Goal: Complete application form: Complete application form

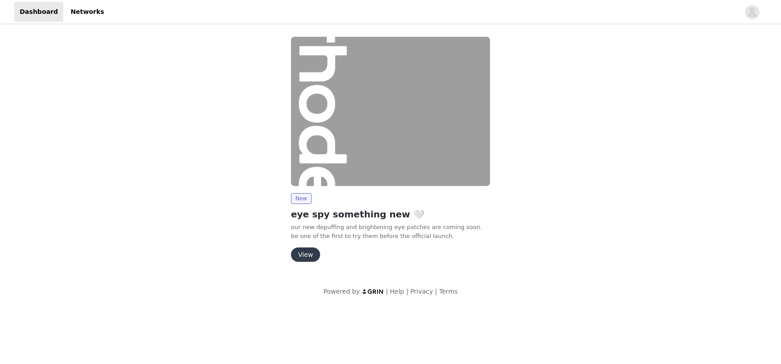
click at [300, 251] on button "View" at bounding box center [305, 255] width 29 height 14
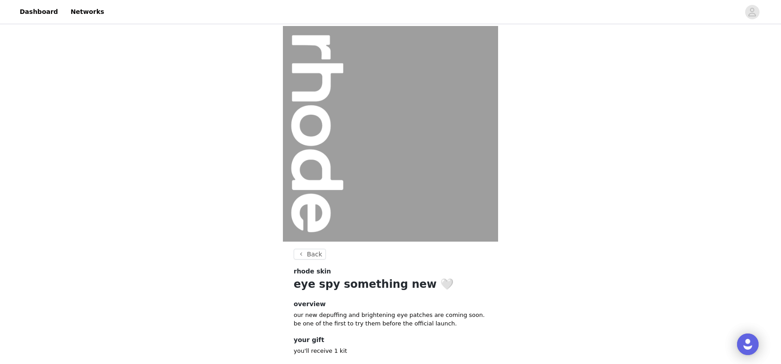
scroll to position [52, 0]
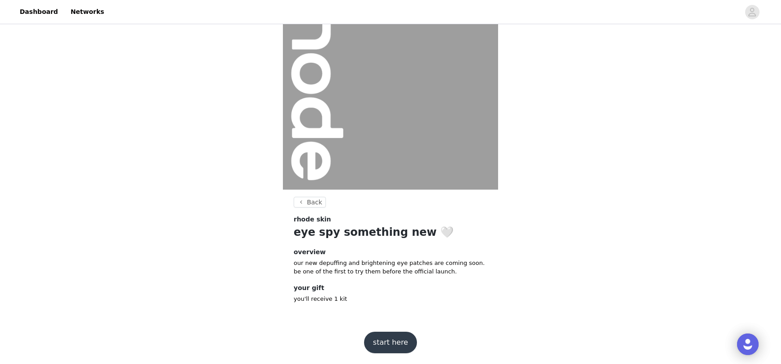
click at [392, 343] on button "start here" at bounding box center [390, 343] width 53 height 22
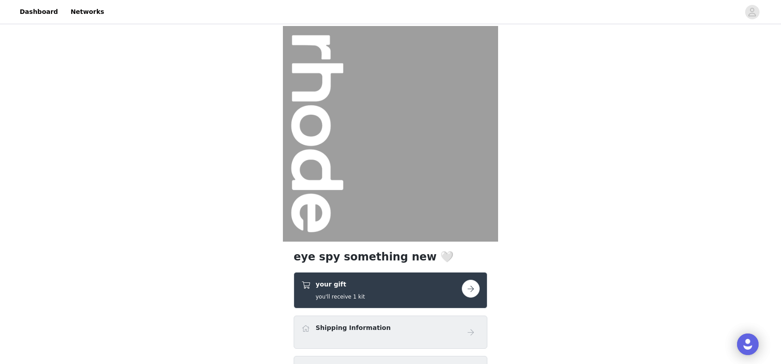
scroll to position [101, 0]
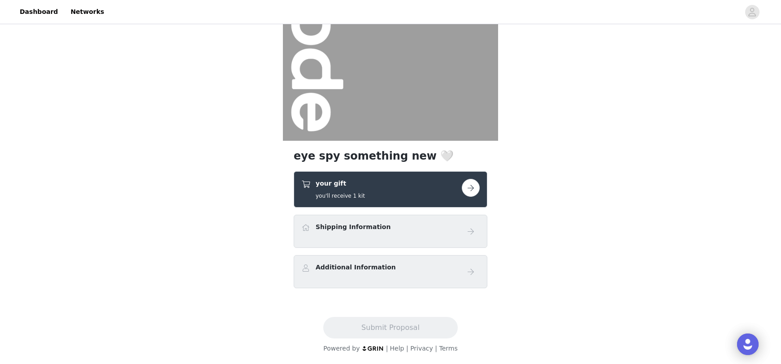
click at [474, 185] on button "button" at bounding box center [471, 188] width 18 height 18
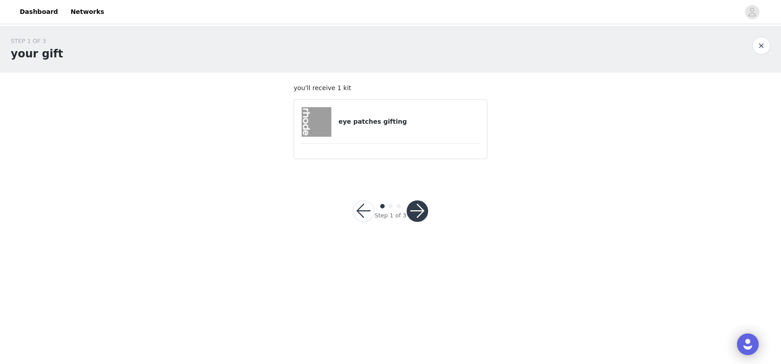
click at [417, 214] on button "button" at bounding box center [418, 212] width 22 height 22
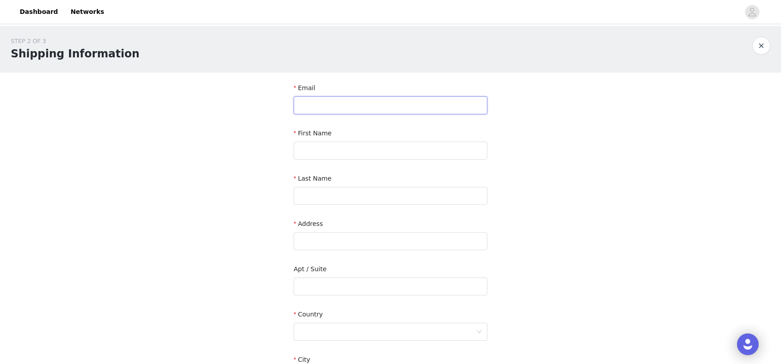
click at [315, 108] on input "text" at bounding box center [391, 105] width 194 height 18
type input "[EMAIL_ADDRESS][DOMAIN_NAME]"
click at [310, 162] on div "First Name" at bounding box center [391, 146] width 194 height 35
click at [310, 153] on input "text" at bounding box center [391, 151] width 194 height 18
type input "Eden"
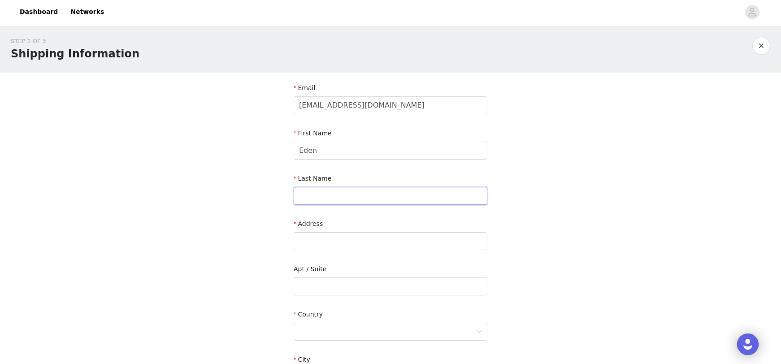
click at [319, 199] on input "text" at bounding box center [391, 196] width 194 height 18
type input "Masliah"
click at [301, 244] on input "text" at bounding box center [391, 241] width 194 height 18
paste input "[STREET_ADDRESS][US_STATE]"
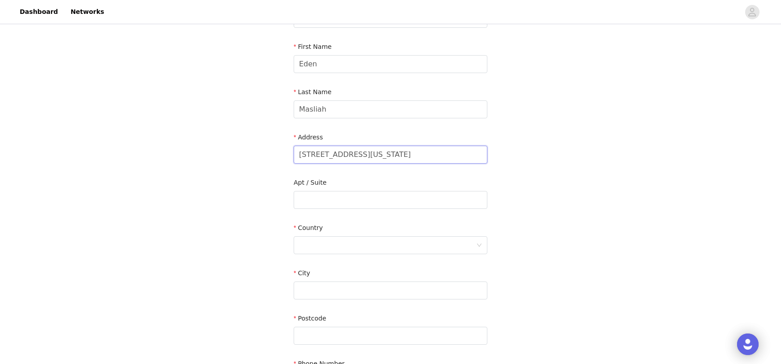
scroll to position [116, 0]
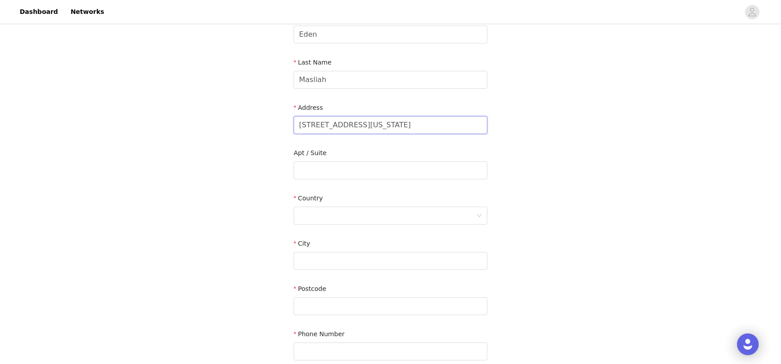
click at [471, 127] on input "[STREET_ADDRESS][US_STATE]" at bounding box center [391, 125] width 194 height 18
drag, startPoint x: 366, startPoint y: 124, endPoint x: 346, endPoint y: 124, distance: 19.7
click at [346, 124] on input "[STREET_ADDRESS][US_STATE]" at bounding box center [391, 125] width 194 height 18
type input "[STREET_ADDRESS][US_STATE]"
click at [329, 172] on input "text" at bounding box center [391, 170] width 194 height 18
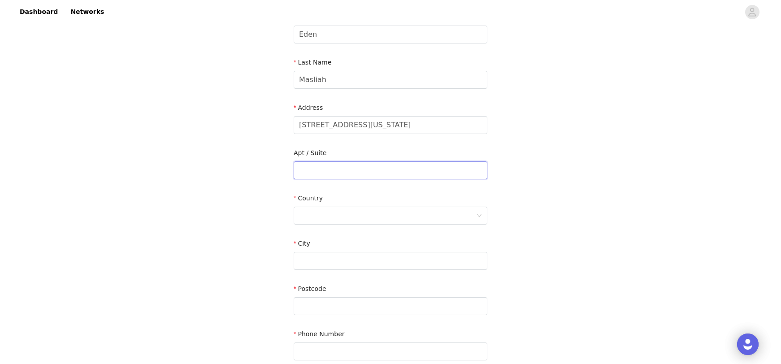
paste input "apt 2c"
type input "apt 2c"
click at [311, 258] on input "text" at bounding box center [391, 261] width 194 height 18
type input "[US_STATE]"
click at [322, 305] on input "text" at bounding box center [391, 306] width 194 height 18
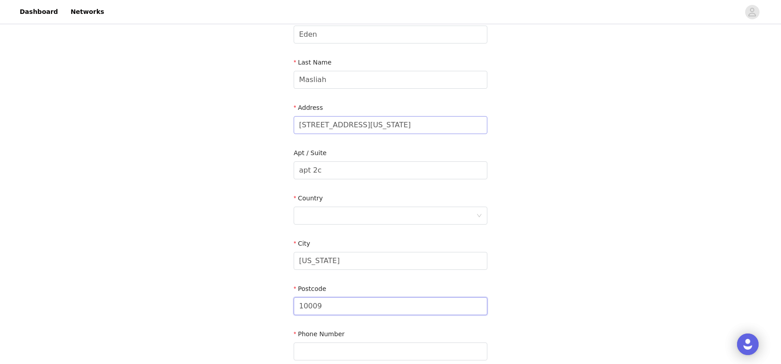
type input "10009"
drag, startPoint x: 455, startPoint y: 125, endPoint x: 346, endPoint y: 127, distance: 109.5
click at [346, 127] on input "[STREET_ADDRESS][US_STATE]" at bounding box center [391, 125] width 194 height 18
type input "[STREET_ADDRESS]"
click at [324, 218] on div at bounding box center [387, 215] width 177 height 17
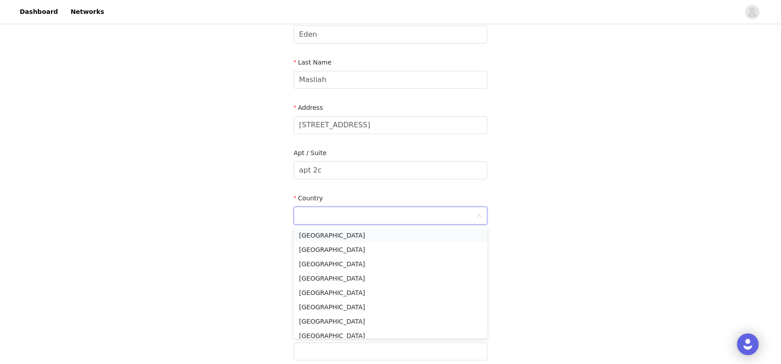
click at [323, 235] on li "[GEOGRAPHIC_DATA]" at bounding box center [391, 235] width 194 height 14
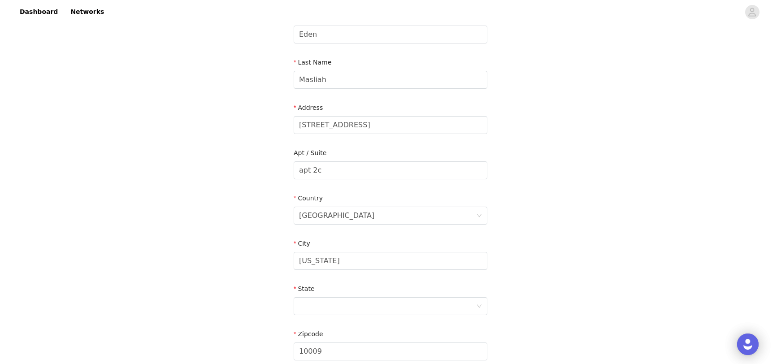
scroll to position [248, 0]
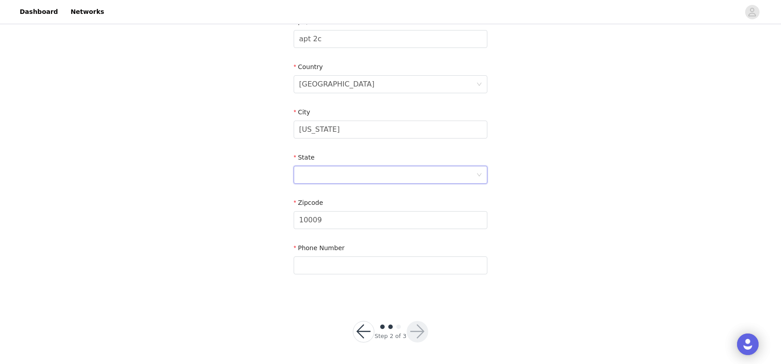
click at [320, 171] on div at bounding box center [387, 174] width 177 height 17
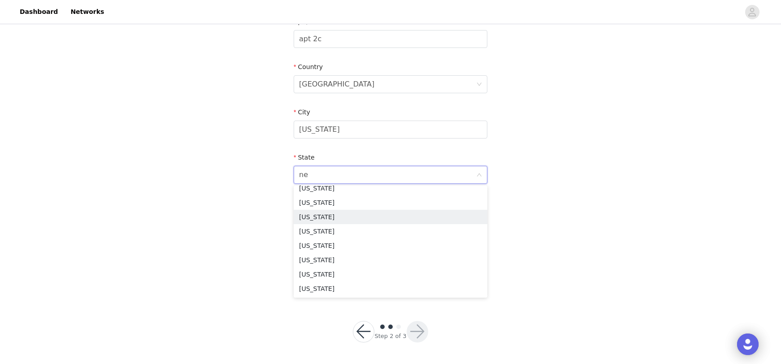
scroll to position [2, 0]
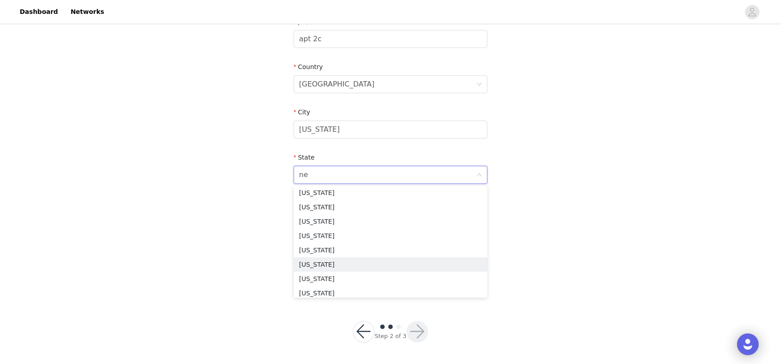
type input "new"
click at [321, 236] on li "New York" at bounding box center [391, 238] width 194 height 14
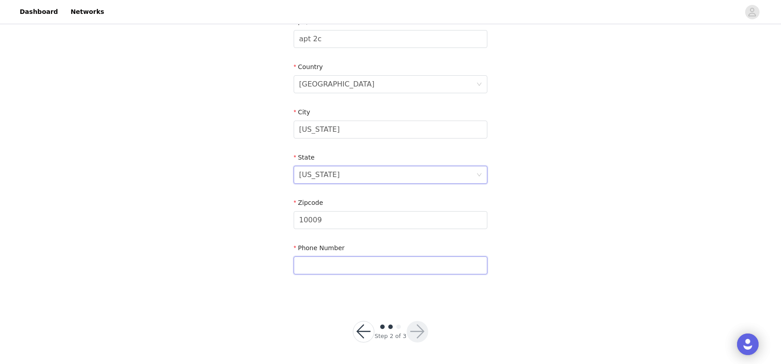
click at [324, 265] on input "text" at bounding box center [391, 266] width 194 height 18
paste input "(786) 851-8866"
type input "(786) 851-8866"
click at [415, 327] on button "button" at bounding box center [418, 332] width 22 height 22
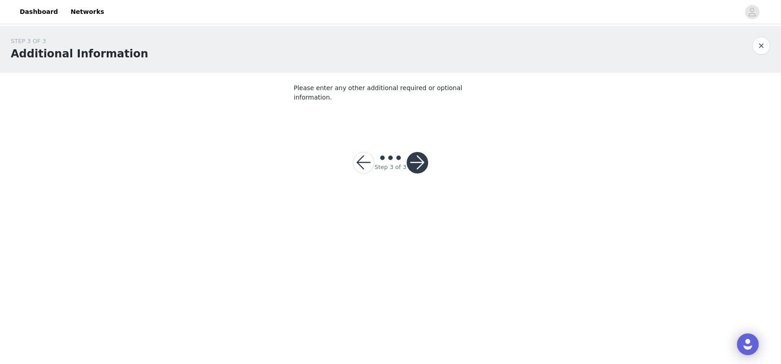
click at [416, 152] on button "button" at bounding box center [418, 163] width 22 height 22
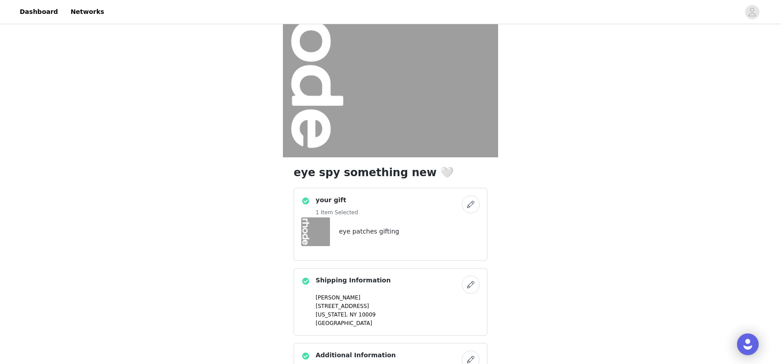
scroll to position [172, 0]
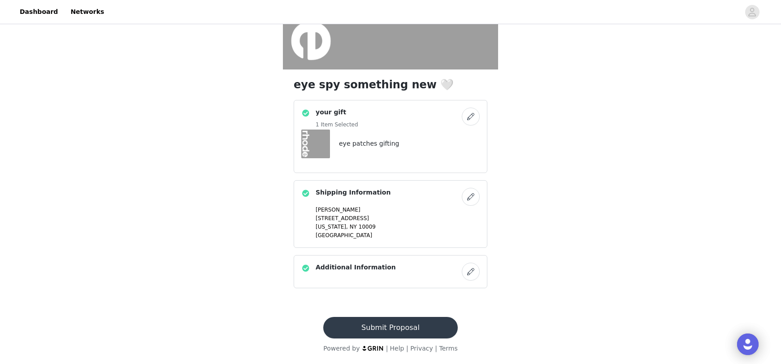
click at [396, 327] on button "Submit Proposal" at bounding box center [390, 328] width 134 height 22
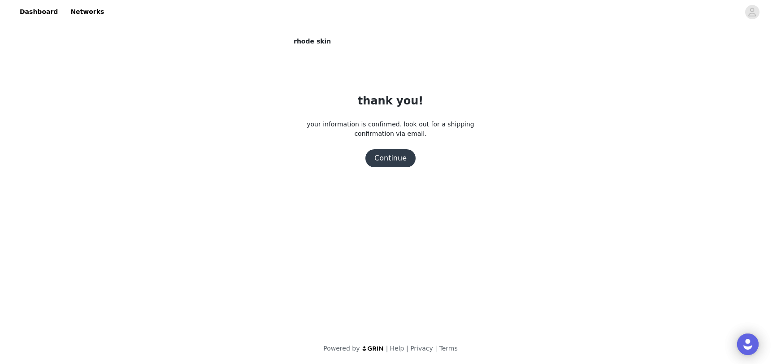
click at [384, 165] on button "Continue" at bounding box center [391, 158] width 50 height 18
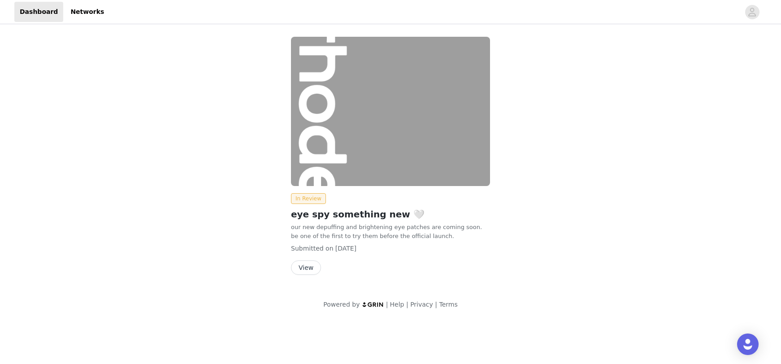
click at [310, 269] on button "View" at bounding box center [306, 268] width 30 height 14
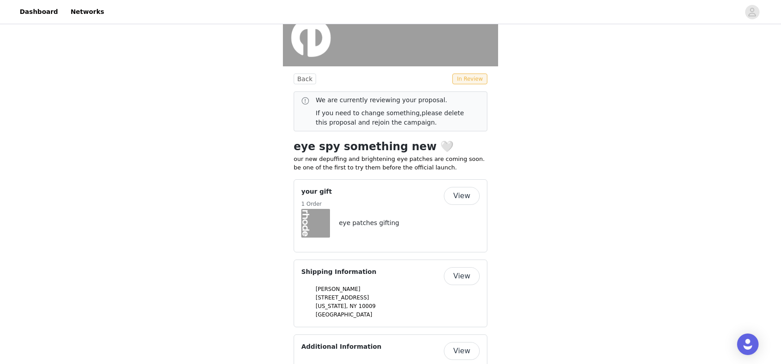
scroll to position [197, 0]
